Goal: Communication & Community: Ask a question

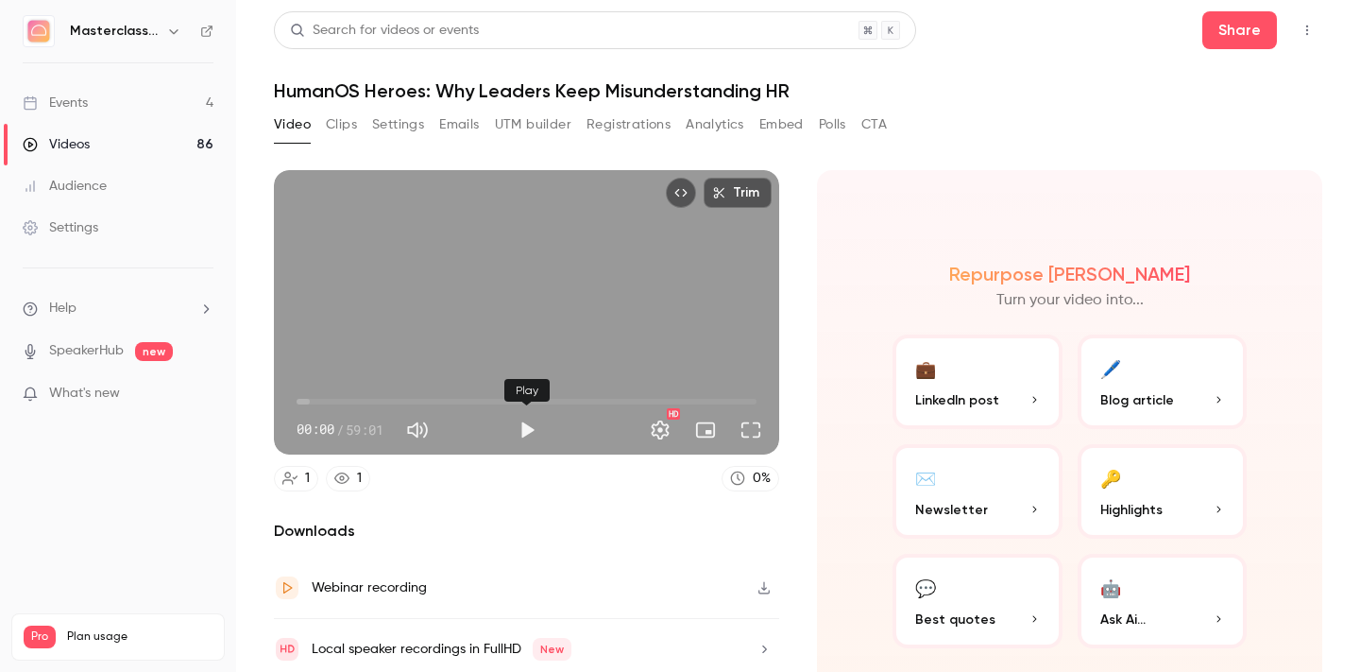
click at [524, 434] on button "Play" at bounding box center [527, 430] width 38 height 38
type input "***"
click at [525, 434] on button "Pause" at bounding box center [527, 430] width 38 height 38
click at [728, 199] on button "Trim" at bounding box center [738, 193] width 68 height 30
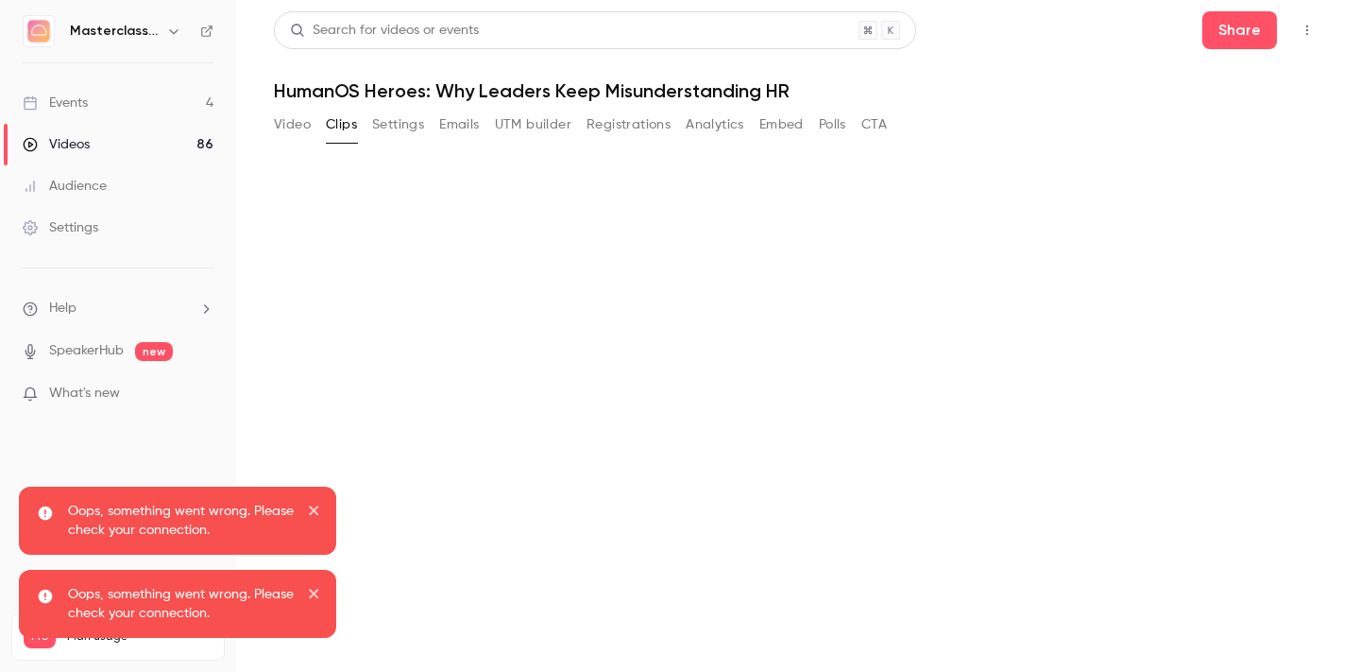
click at [85, 143] on div "Videos" at bounding box center [56, 144] width 67 height 19
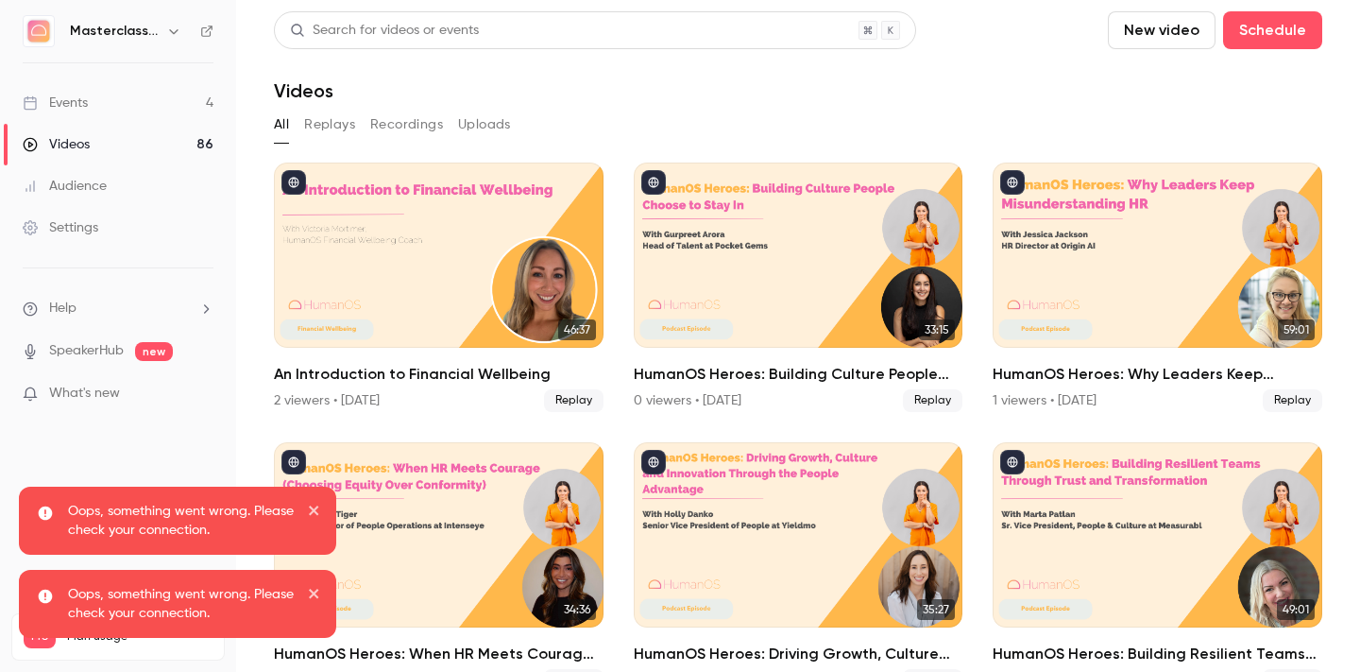
click at [58, 97] on div "Events" at bounding box center [55, 103] width 65 height 19
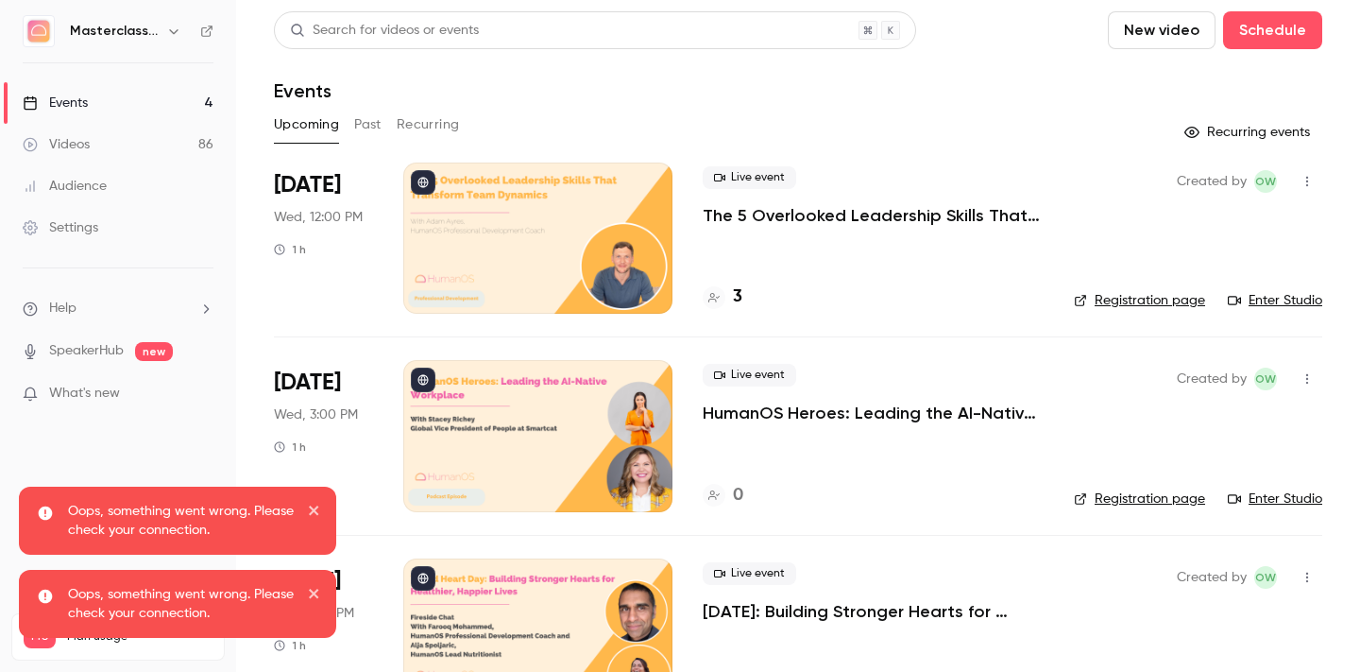
click at [68, 146] on div "Videos" at bounding box center [56, 144] width 67 height 19
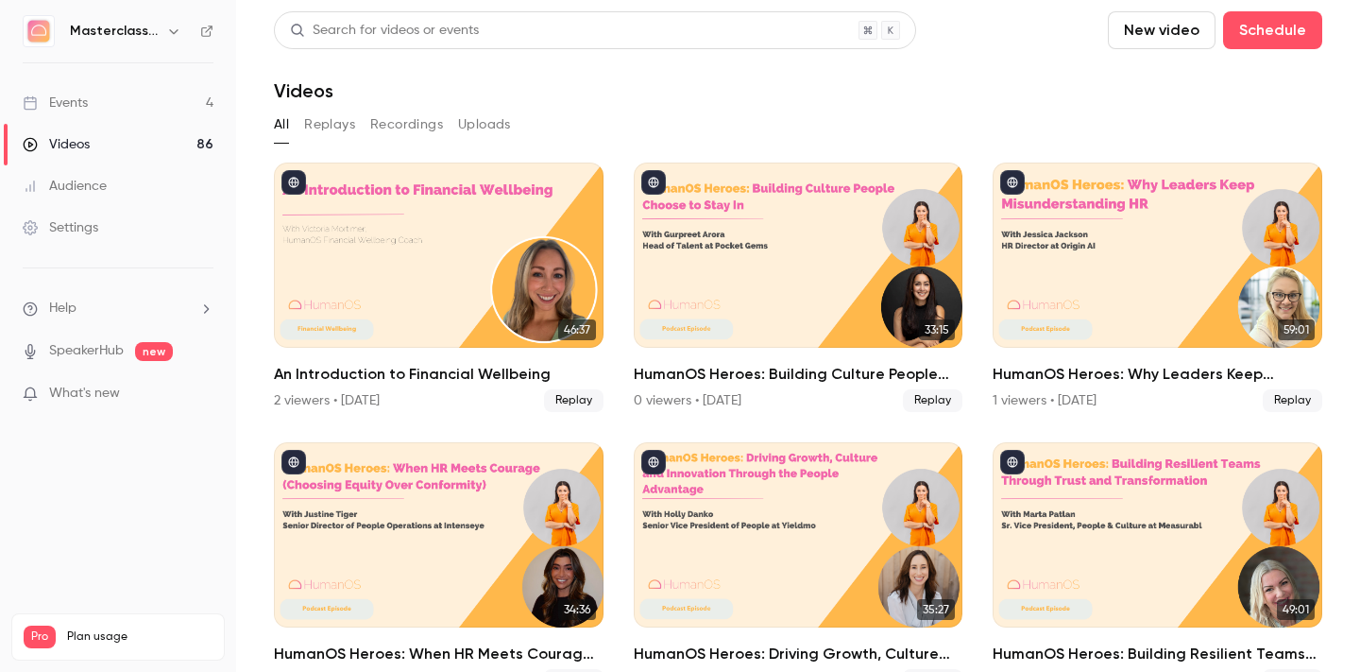
click at [74, 103] on div "Events" at bounding box center [55, 103] width 65 height 19
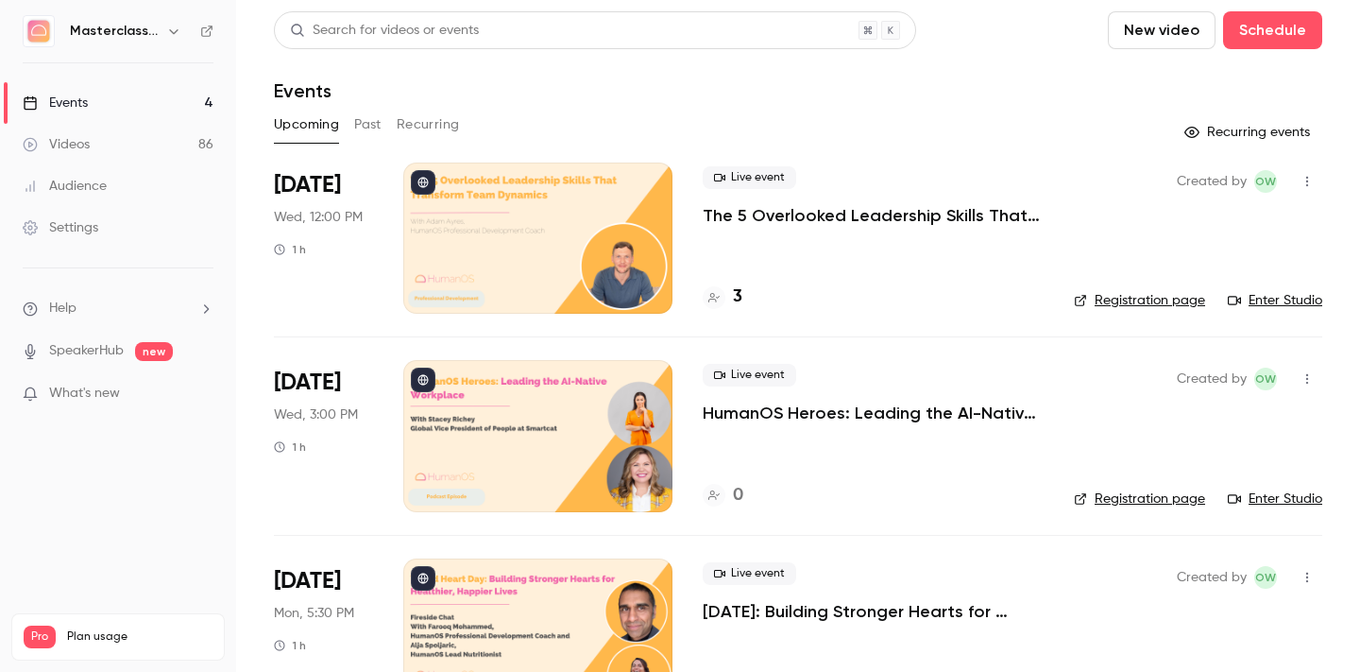
click at [368, 126] on button "Past" at bounding box center [367, 125] width 27 height 30
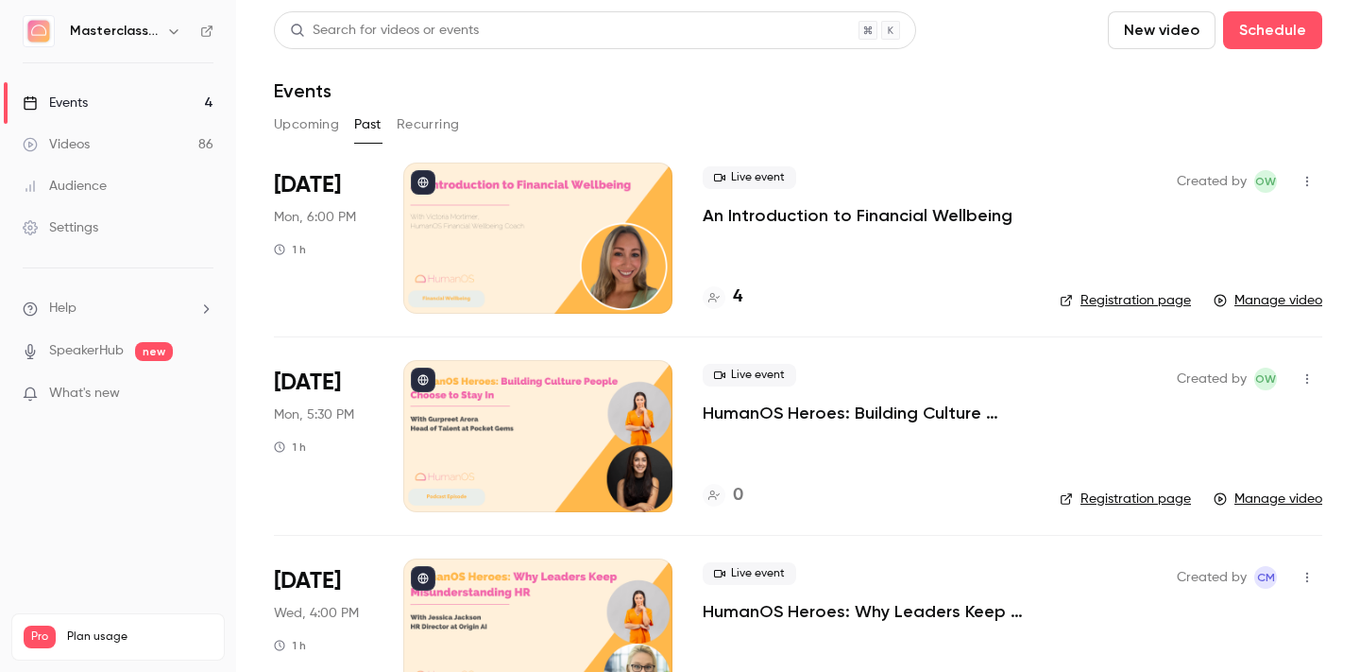
click at [819, 407] on p "HumanOS Heroes: Building Culture People Choose to Stay In" at bounding box center [866, 412] width 327 height 23
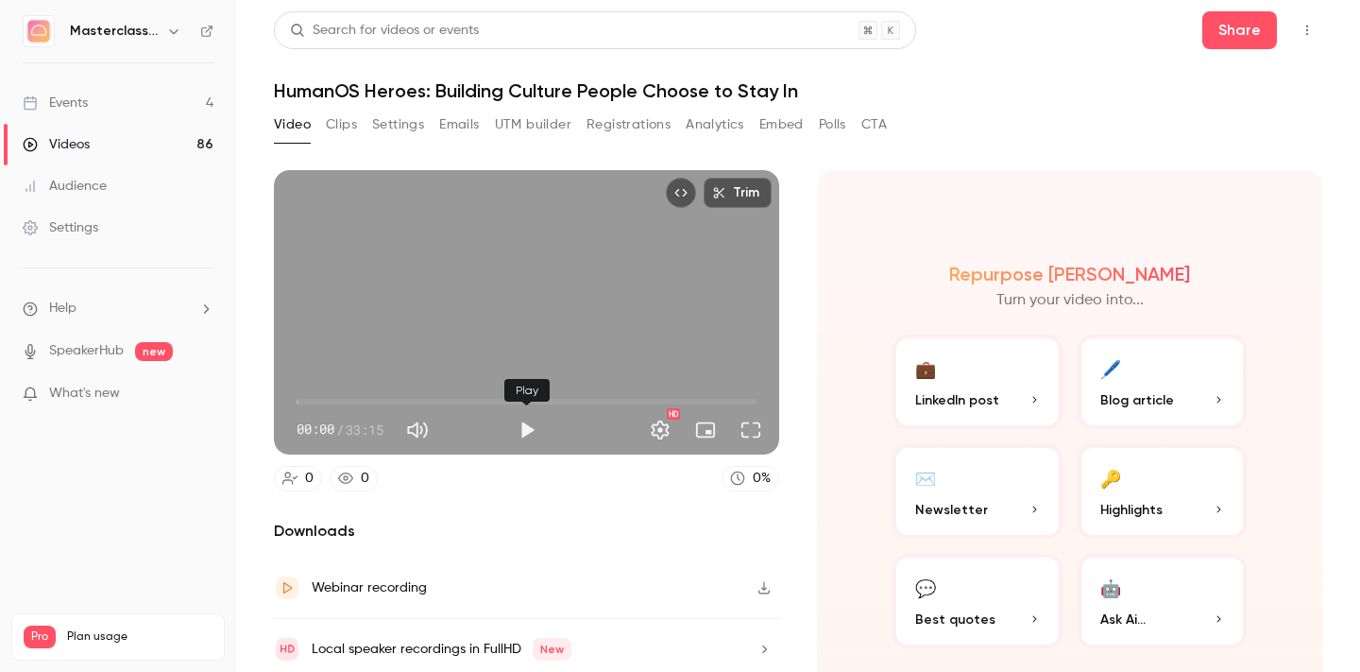
click at [523, 432] on button "Play" at bounding box center [527, 430] width 38 height 38
click at [529, 432] on button "Pause" at bounding box center [527, 430] width 38 height 38
type input "*"
click at [738, 196] on button "Trim" at bounding box center [738, 193] width 68 height 30
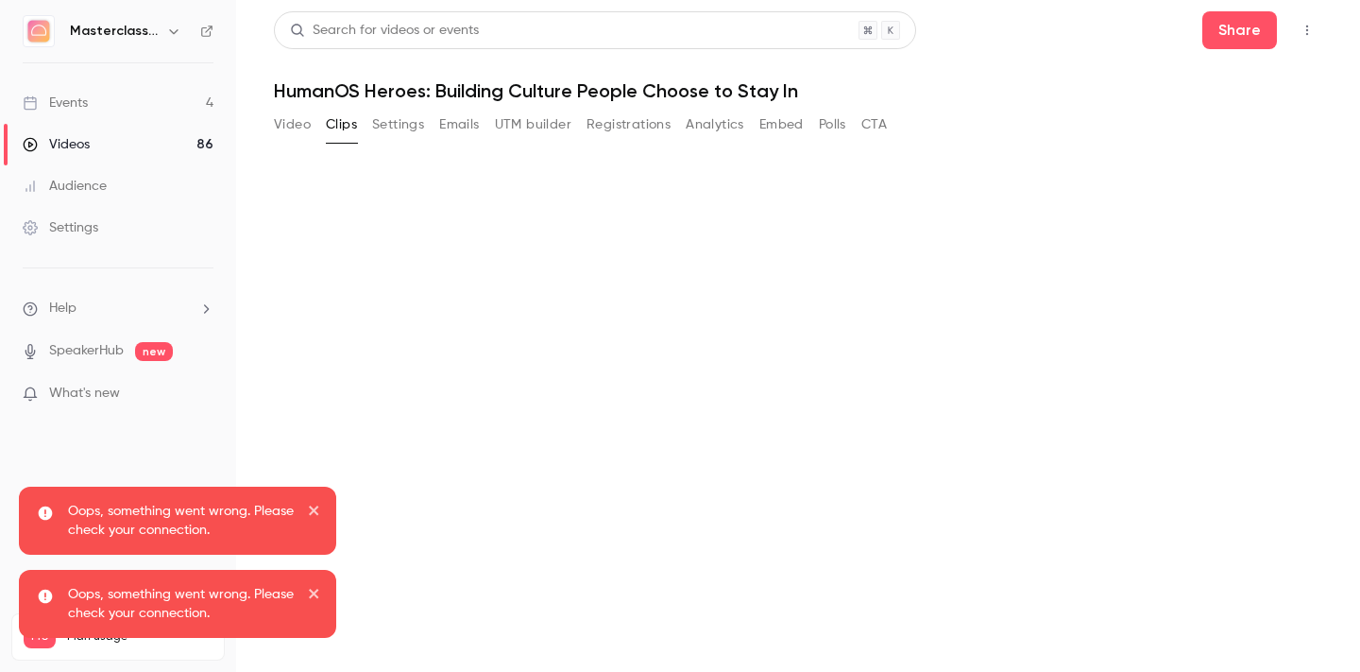
click at [311, 516] on icon "close" at bounding box center [314, 509] width 13 height 15
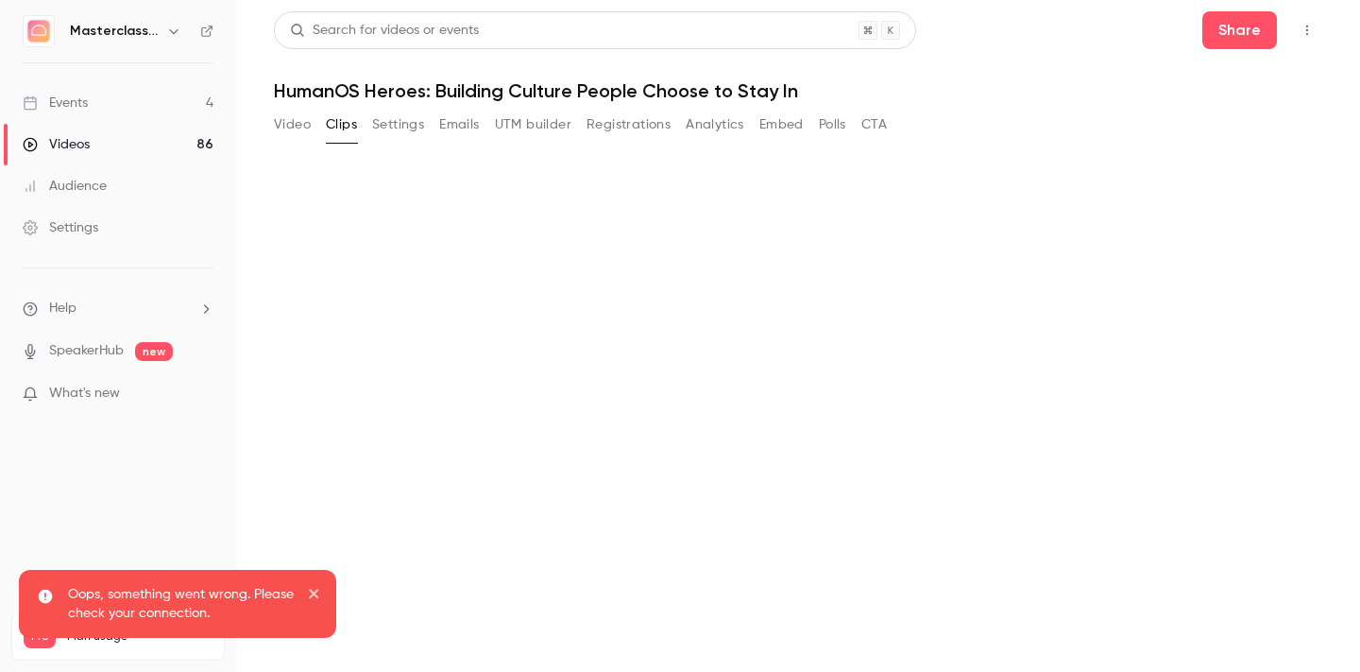
click at [315, 588] on icon "close" at bounding box center [314, 593] width 13 height 15
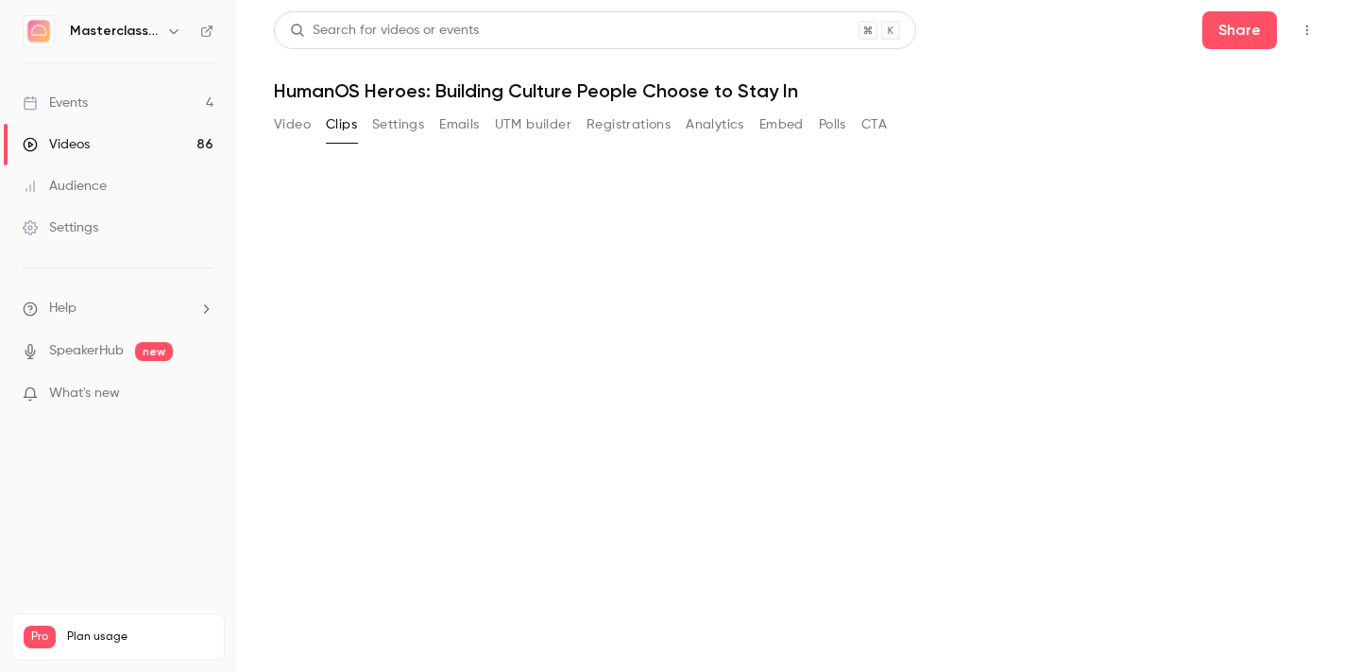
click at [84, 390] on span "What's new" at bounding box center [84, 393] width 71 height 20
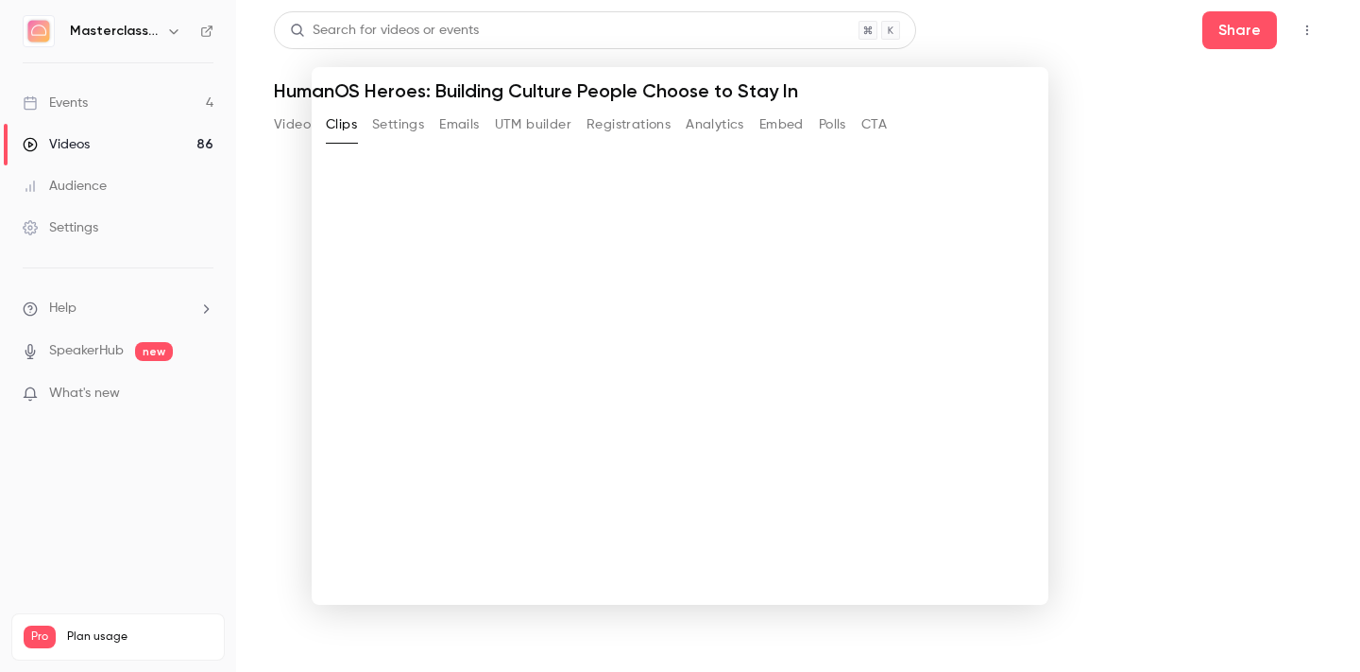
click at [182, 466] on div at bounding box center [680, 336] width 1360 height 672
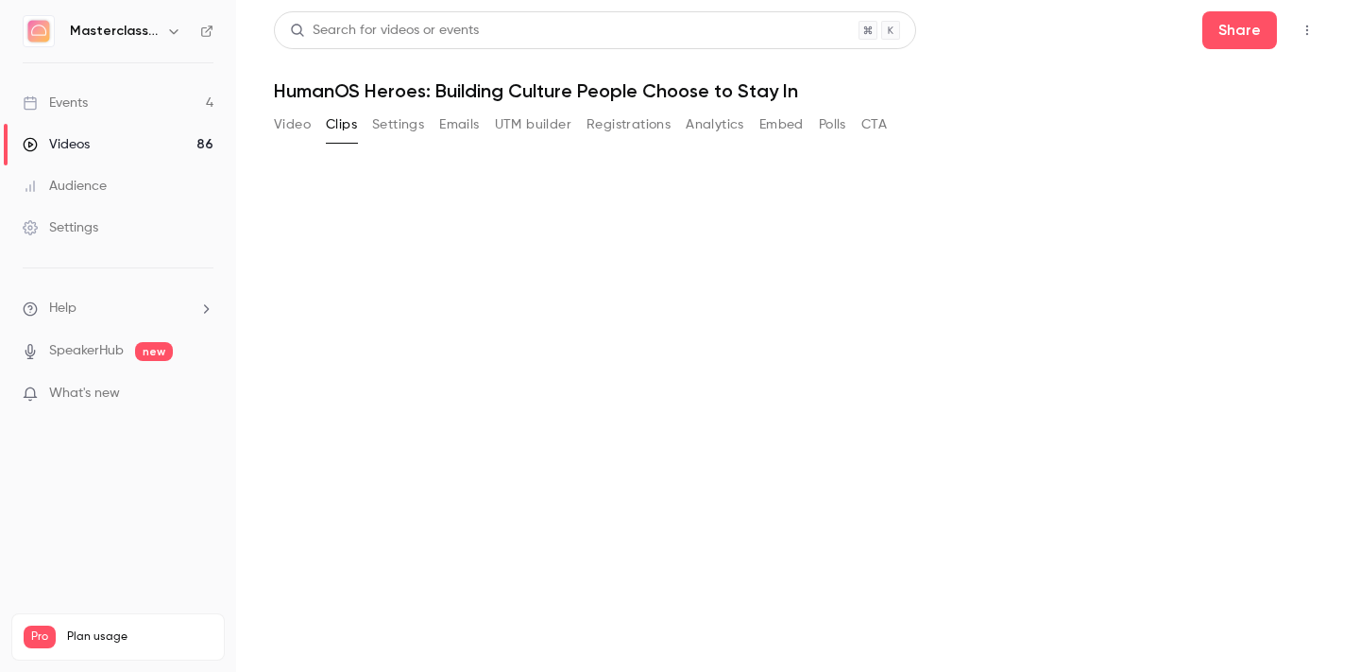
click at [70, 304] on span "Help" at bounding box center [62, 308] width 27 height 20
click at [298, 282] on link "Talk to [GEOGRAPHIC_DATA]" at bounding box center [348, 288] width 207 height 50
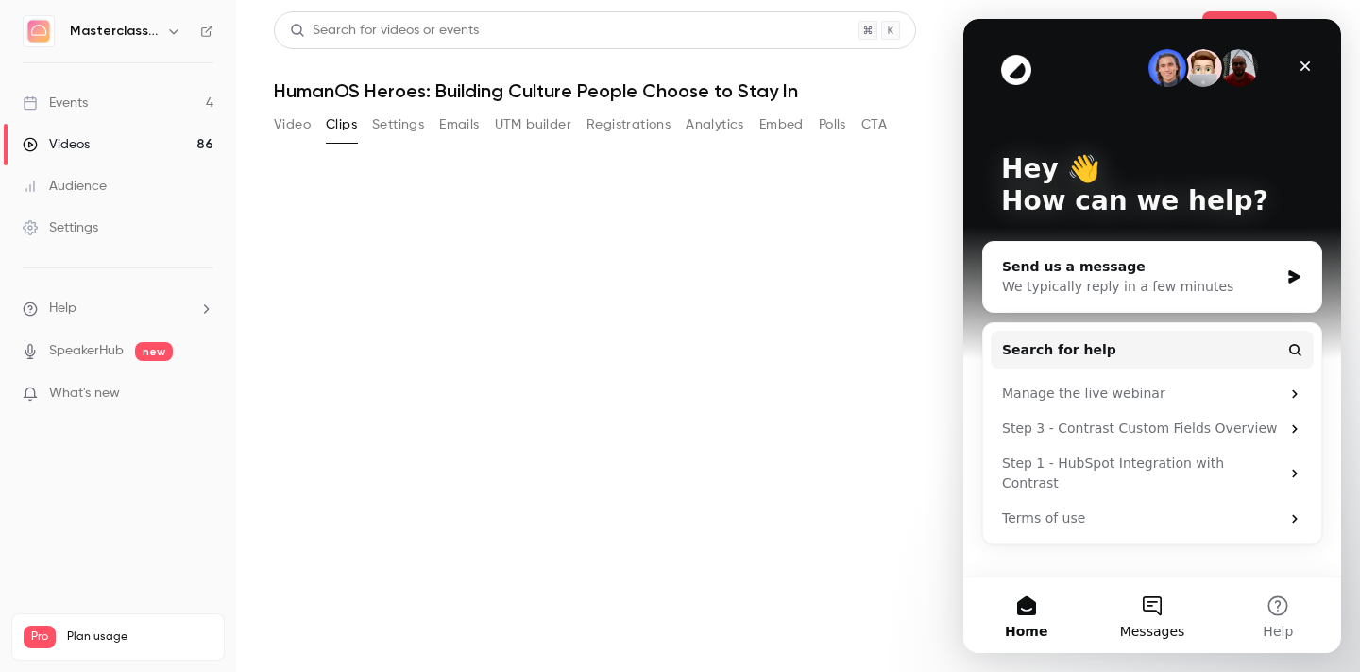
click at [1151, 603] on button "Messages" at bounding box center [1152, 615] width 126 height 76
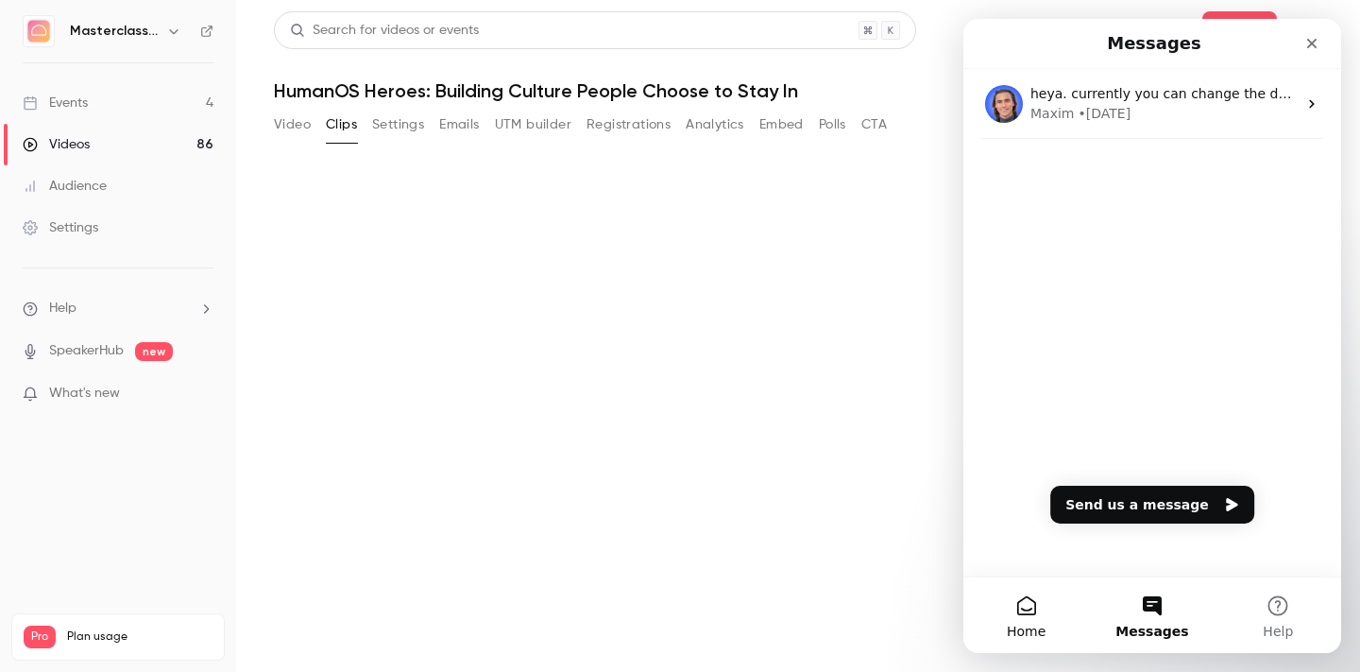
click at [1039, 608] on button "Home" at bounding box center [1026, 615] width 126 height 76
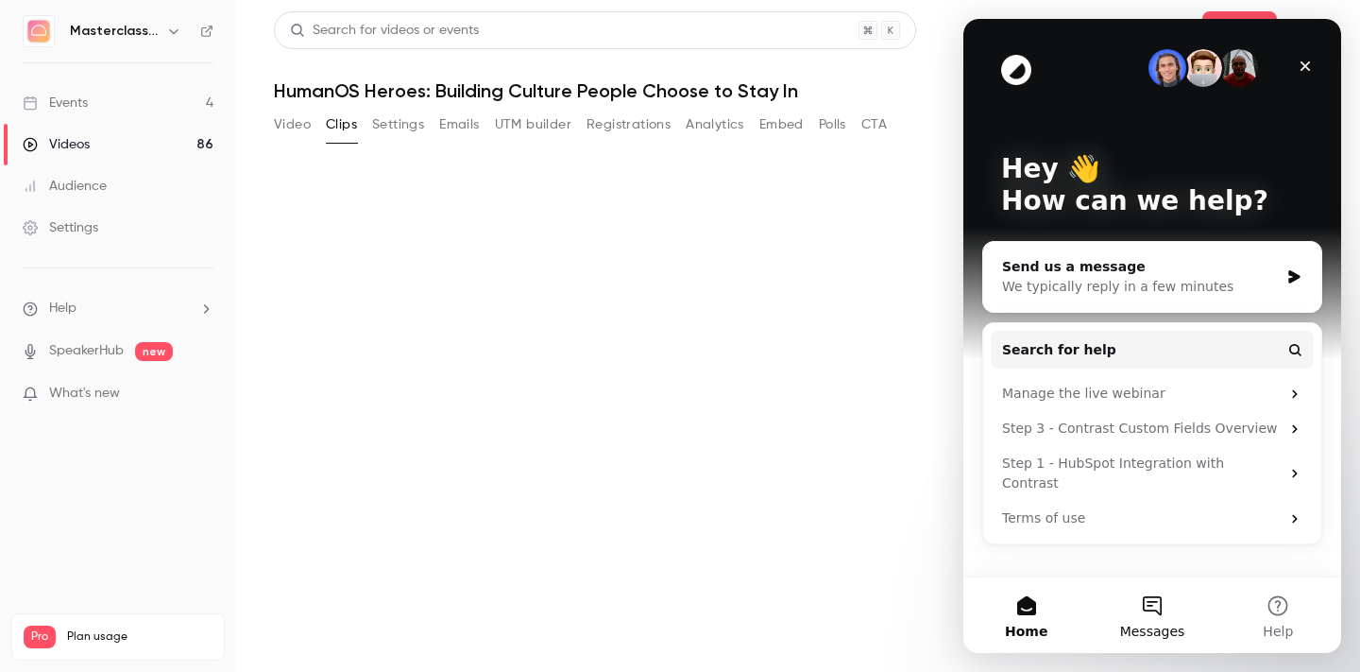
click at [1119, 612] on button "Messages" at bounding box center [1152, 615] width 126 height 76
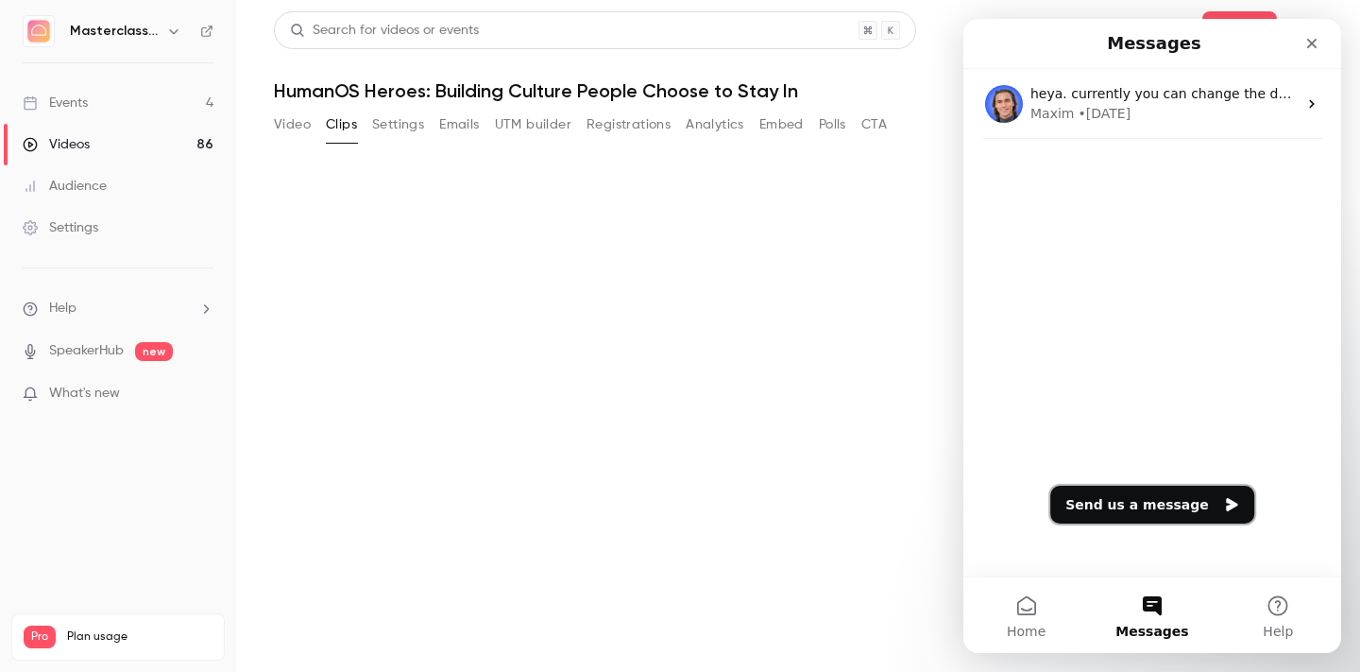
click at [1147, 508] on button "Send us a message" at bounding box center [1152, 504] width 204 height 38
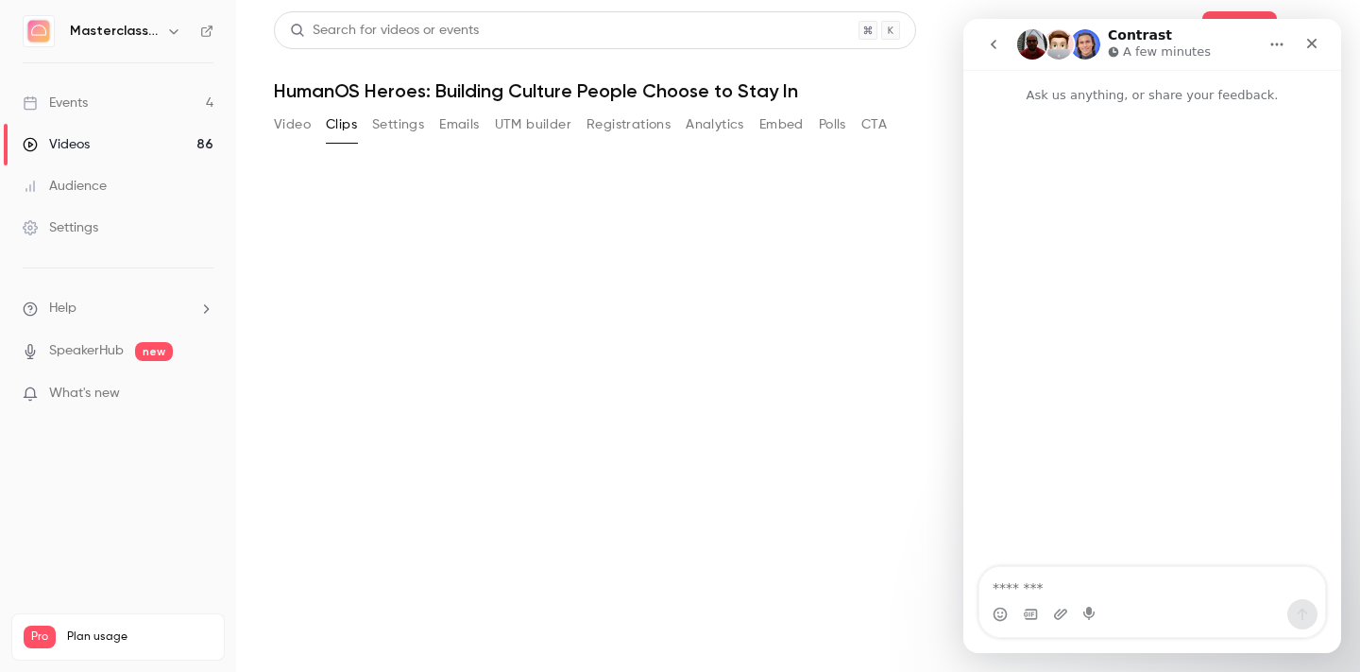
click at [1077, 584] on textarea "Message…" at bounding box center [1152, 583] width 346 height 32
type textarea "**********"
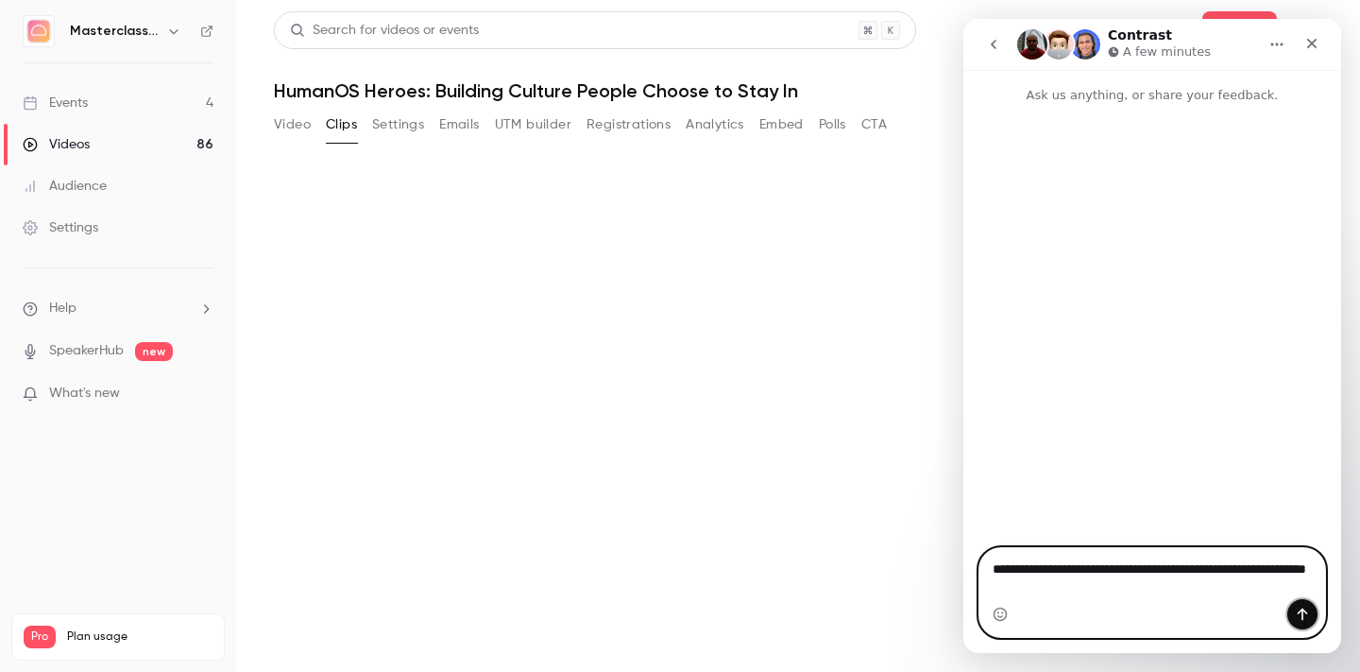
click at [1301, 618] on icon "Send a message…" at bounding box center [1302, 613] width 15 height 15
